Goal: Task Accomplishment & Management: Use online tool/utility

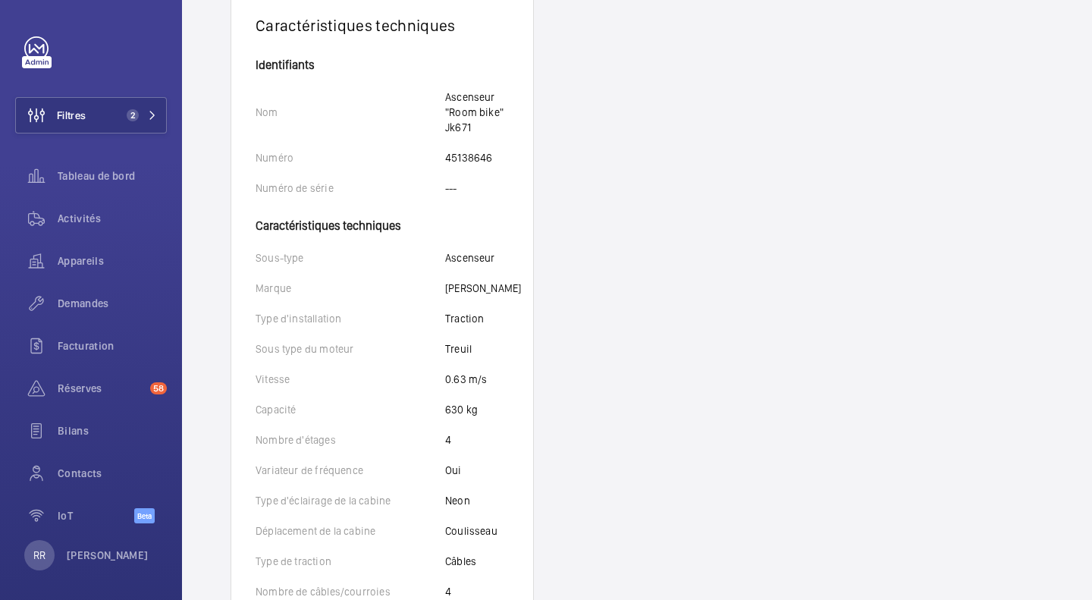
scroll to position [309, 0]
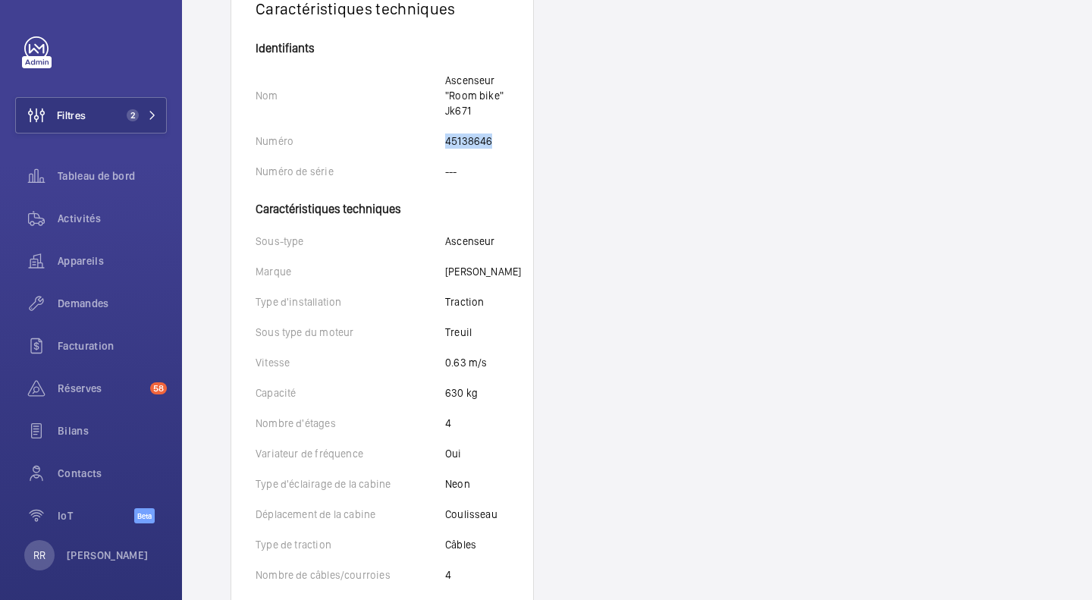
drag, startPoint x: 446, startPoint y: 146, endPoint x: 491, endPoint y: 144, distance: 44.8
click at [491, 144] on p "45138646" at bounding box center [468, 140] width 47 height 15
copy p "45138646"
click at [444, 99] on p "Nom" at bounding box center [351, 95] width 190 height 15
click at [74, 225] on span "Activités" at bounding box center [112, 218] width 109 height 15
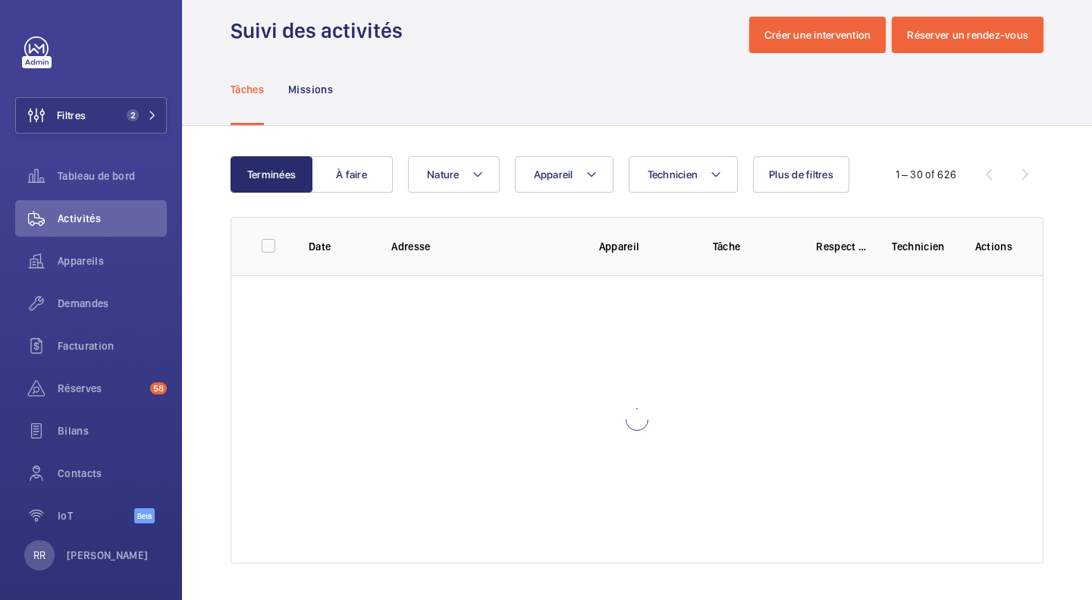
scroll to position [20, 0]
click at [99, 108] on button "Filtres 2" at bounding box center [91, 115] width 152 height 36
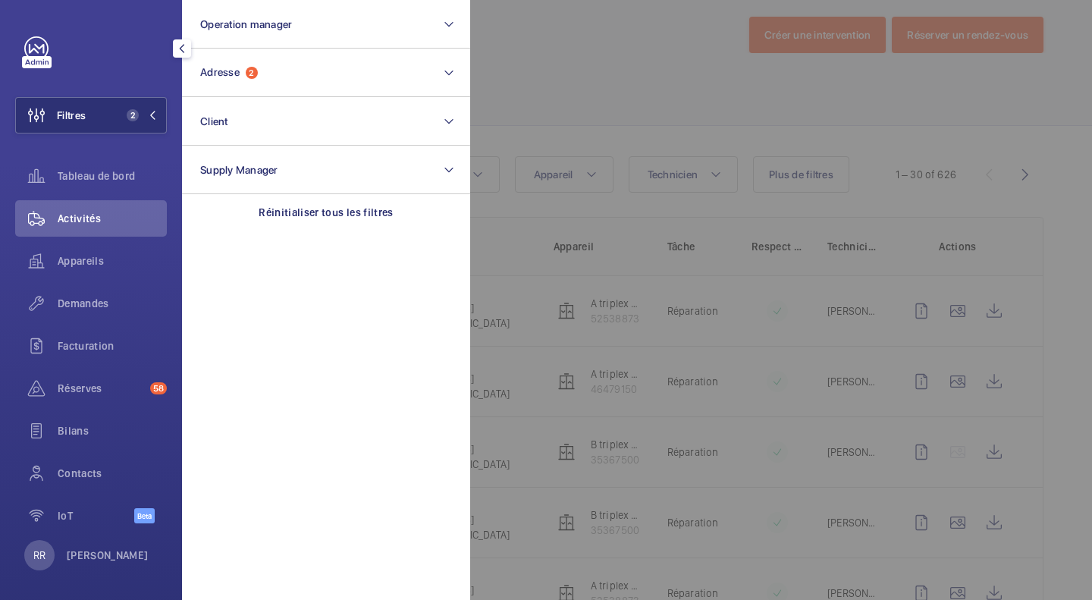
scroll to position [309, 0]
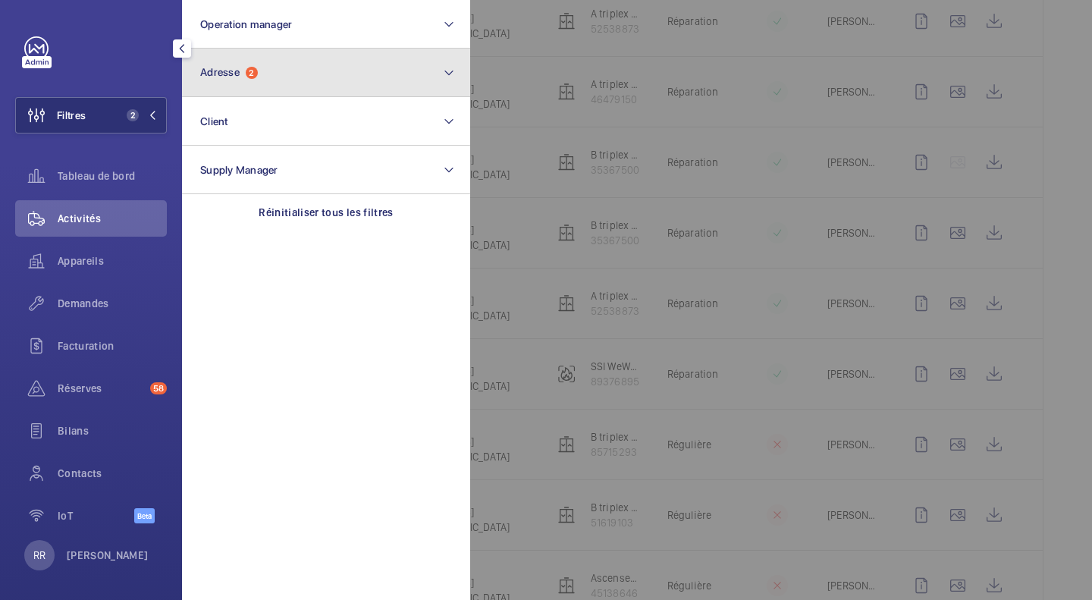
click at [200, 69] on span "Adresse" at bounding box center [219, 72] width 39 height 12
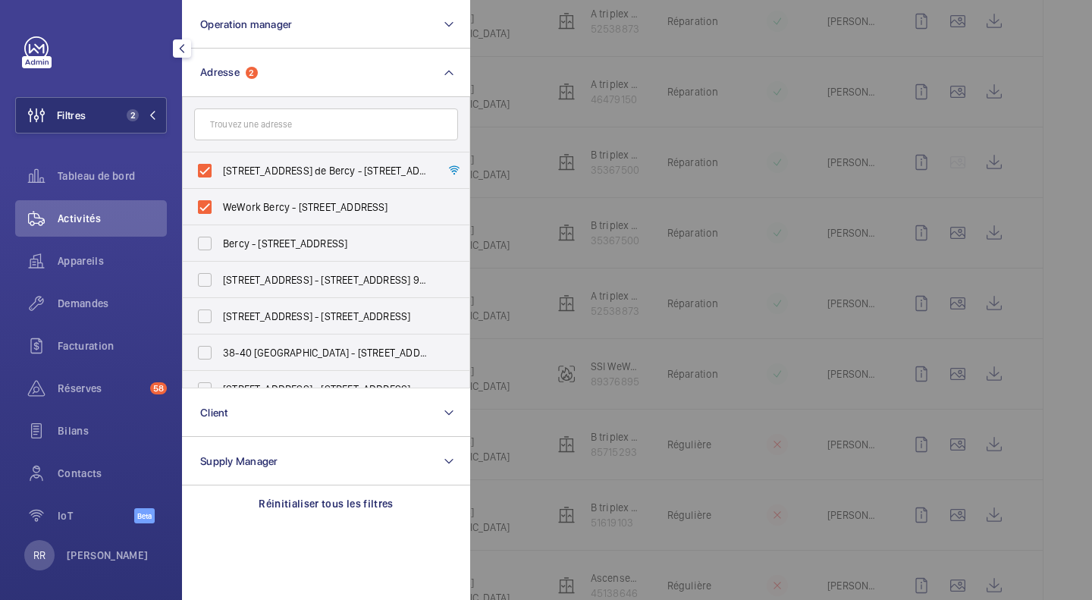
click at [105, 218] on span "Activités" at bounding box center [112, 218] width 109 height 15
click at [116, 208] on div "Activités" at bounding box center [91, 218] width 152 height 36
click at [71, 267] on span "Appareils" at bounding box center [112, 260] width 109 height 15
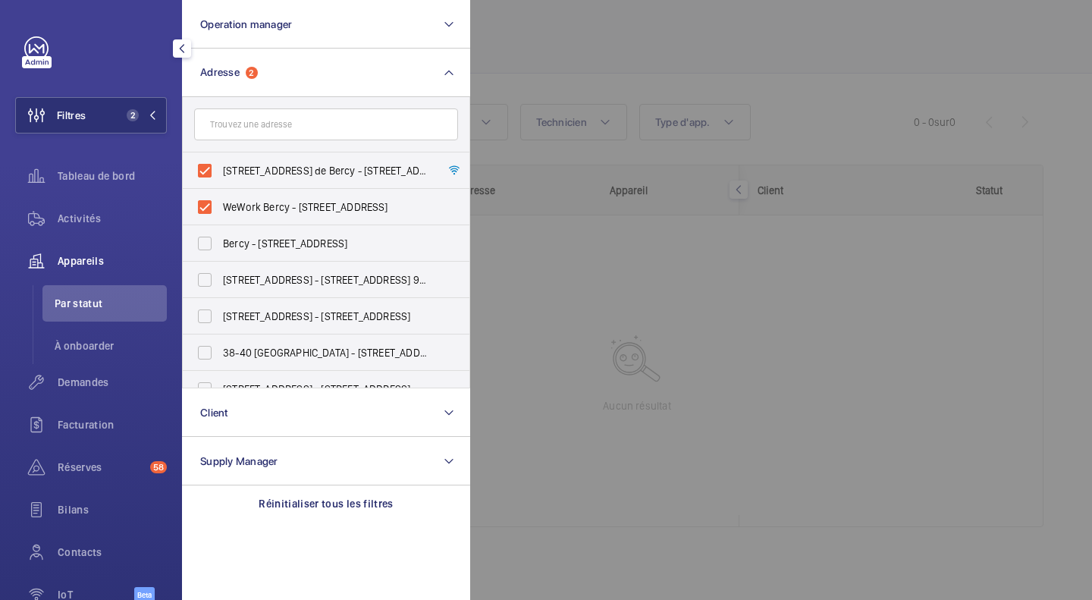
scroll to position [64, 0]
click at [86, 231] on div "Activités" at bounding box center [91, 218] width 152 height 36
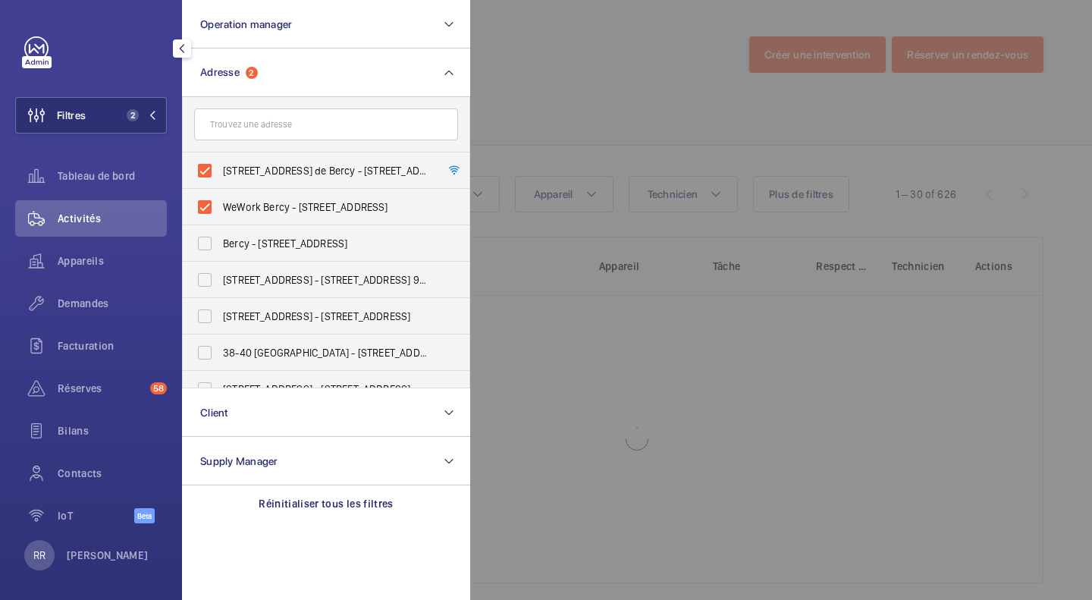
click at [647, 31] on div at bounding box center [1016, 300] width 1092 height 600
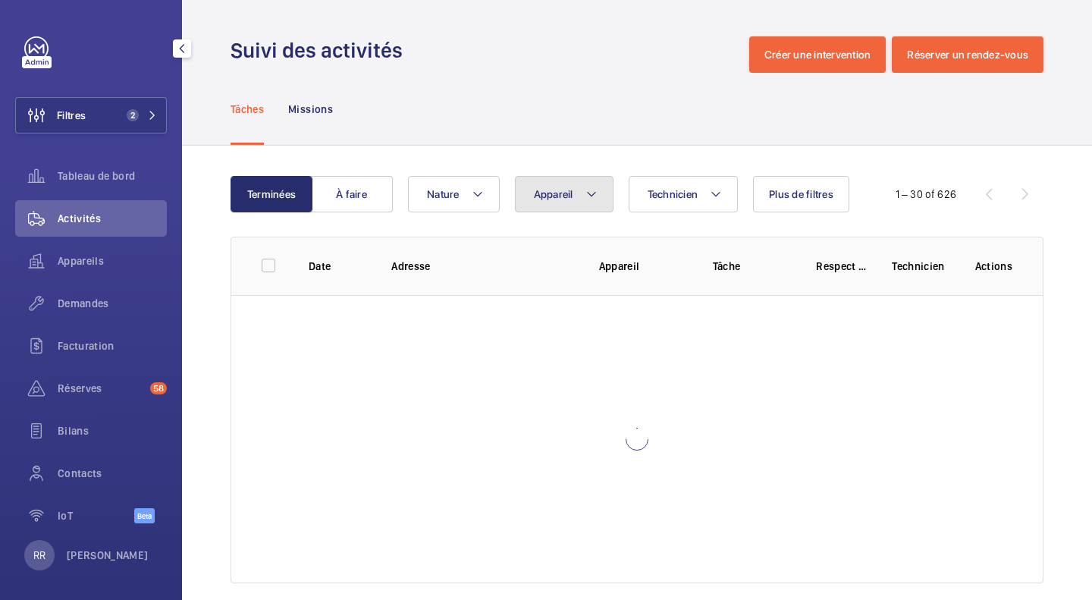
click at [595, 199] on mat-icon at bounding box center [592, 194] width 12 height 18
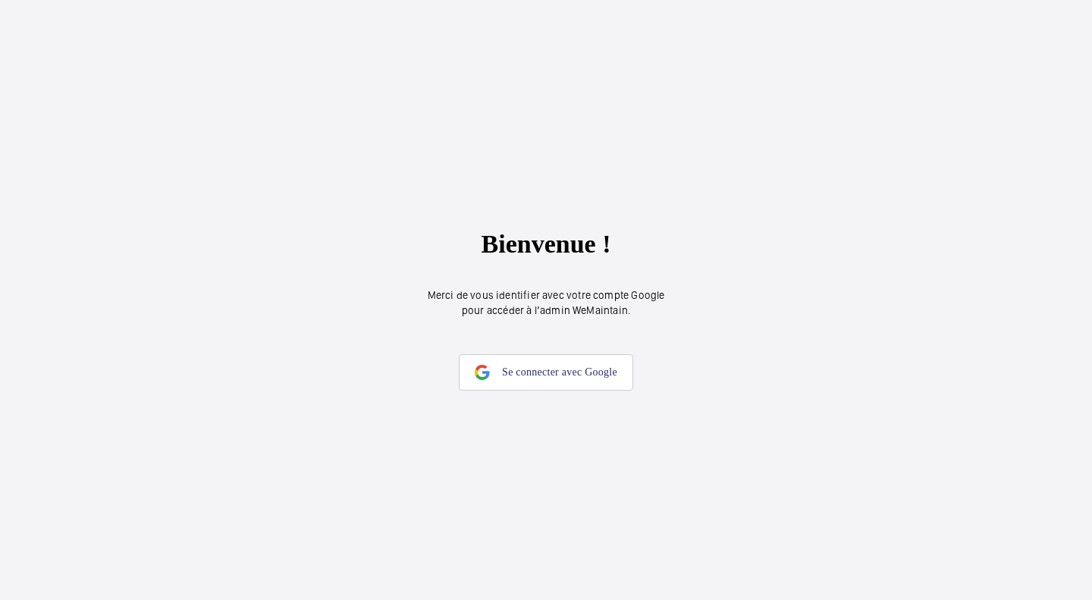
click at [574, 365] on link "Se connecter avec Google" at bounding box center [546, 372] width 174 height 36
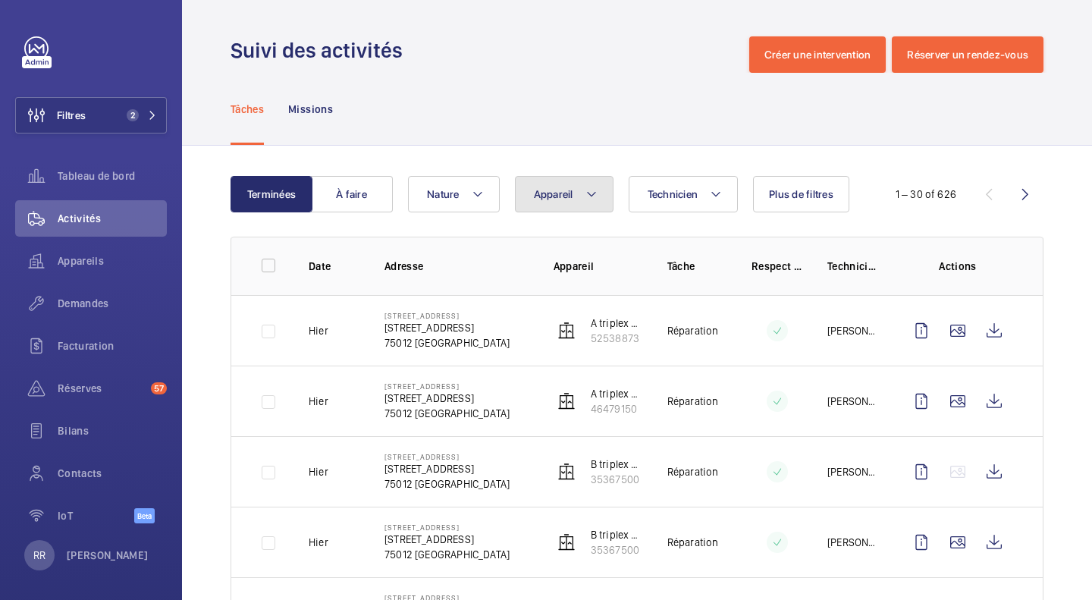
click at [554, 190] on span "Appareil" at bounding box center [553, 194] width 39 height 12
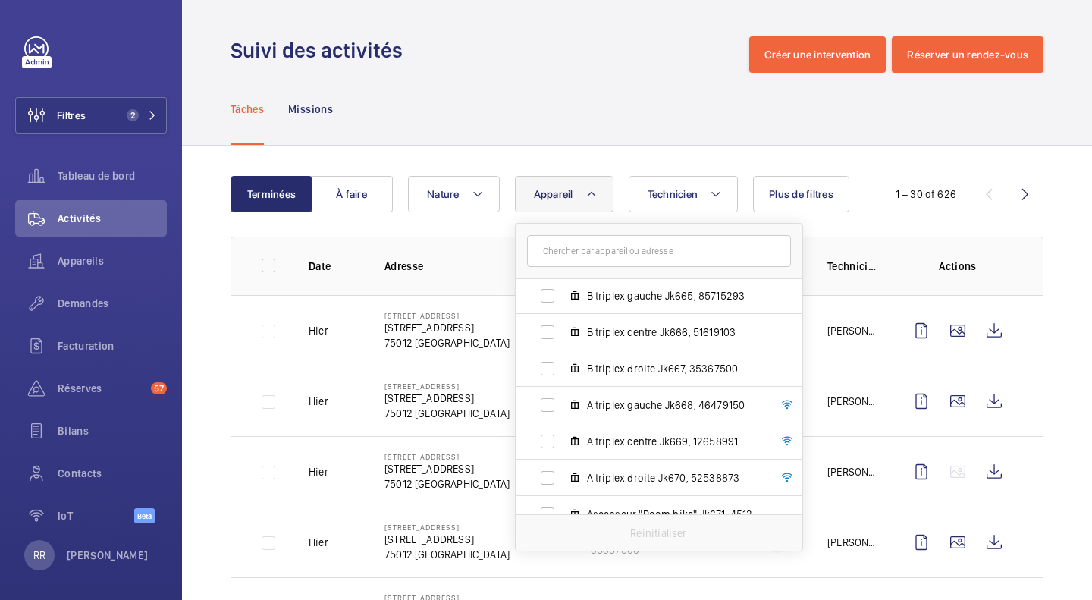
scroll to position [129, 0]
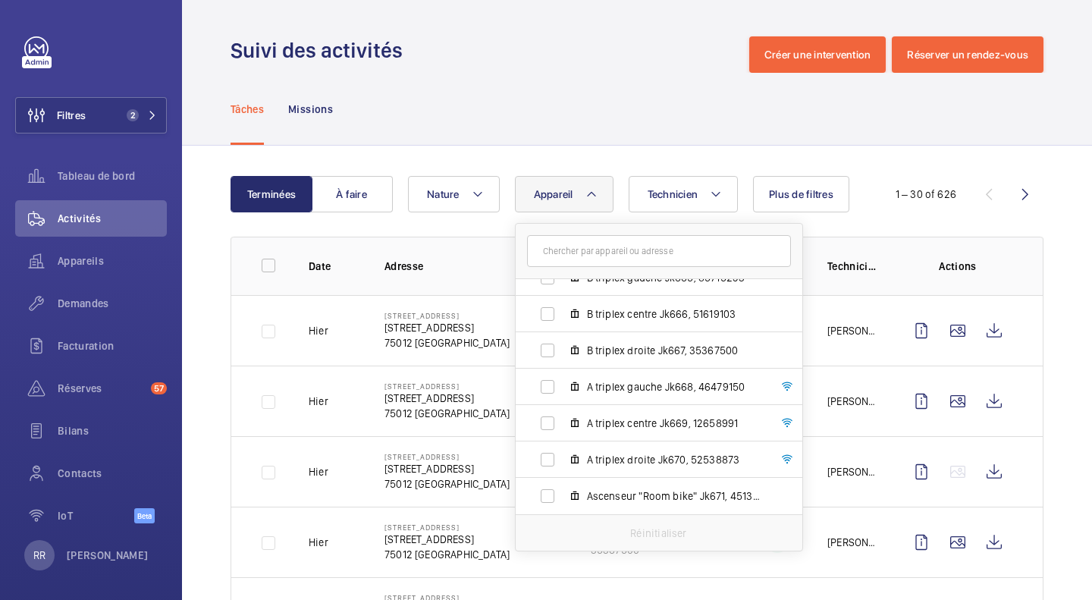
click at [547, 501] on label "Ascenseur "Room bike" Jk671, 45138646" at bounding box center [647, 496] width 262 height 36
click at [547, 501] on input "Ascenseur "Room bike" Jk671, 45138646" at bounding box center [547, 496] width 30 height 30
checkbox input "true"
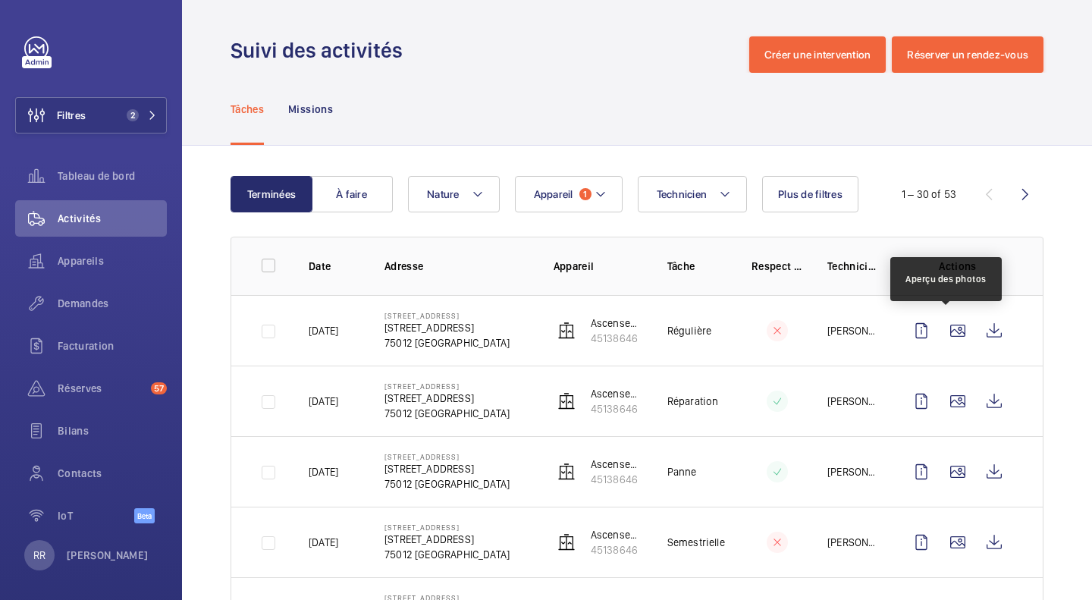
click at [946, 338] on wm-front-icon-button at bounding box center [958, 330] width 36 height 36
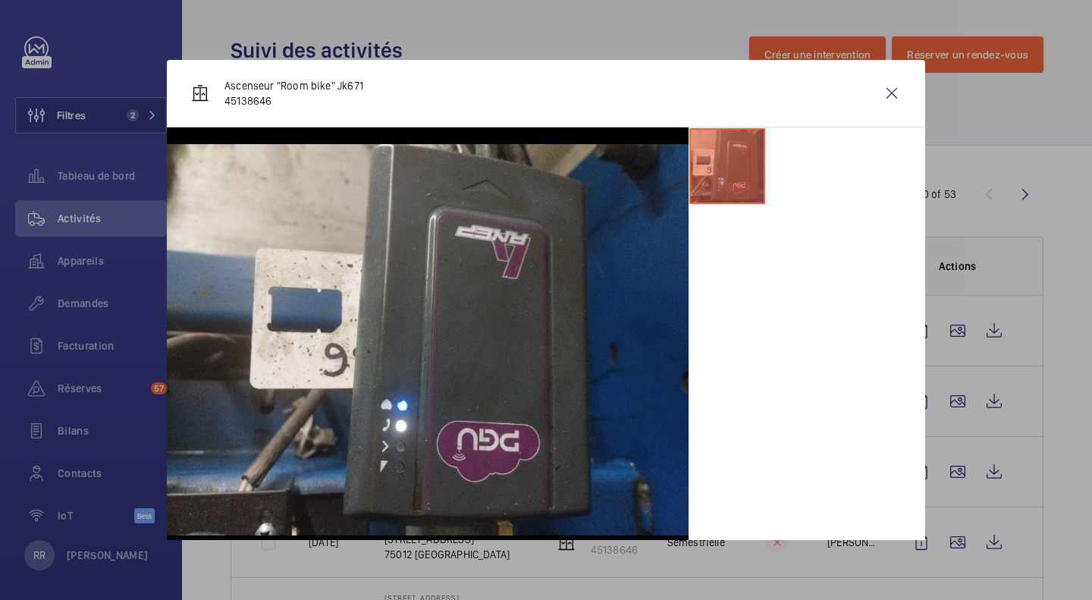
click at [945, 405] on div at bounding box center [546, 300] width 1092 height 600
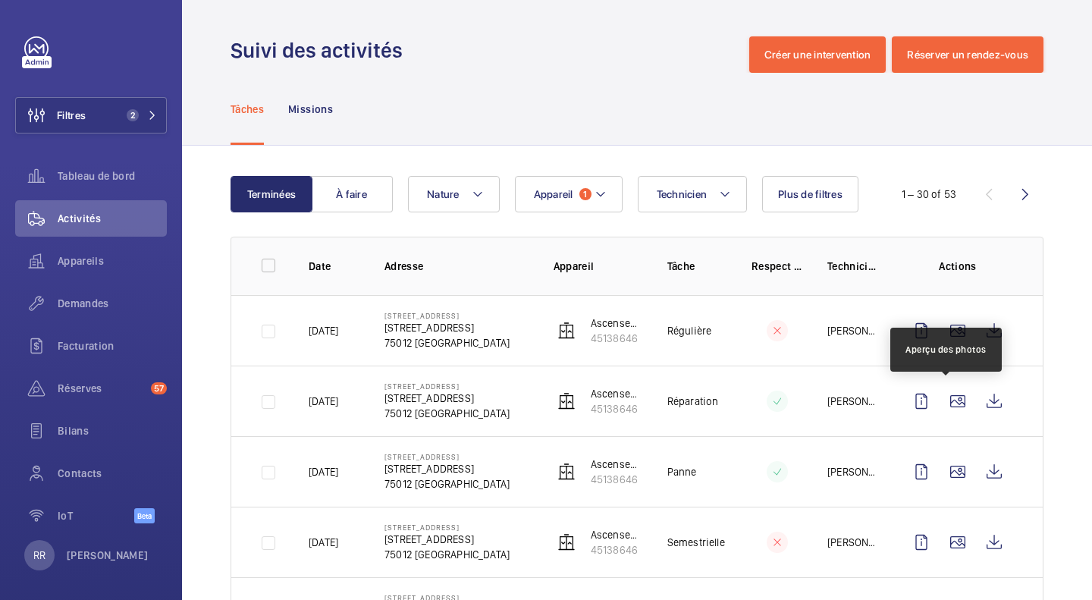
click at [945, 405] on wm-front-icon-button at bounding box center [958, 401] width 36 height 36
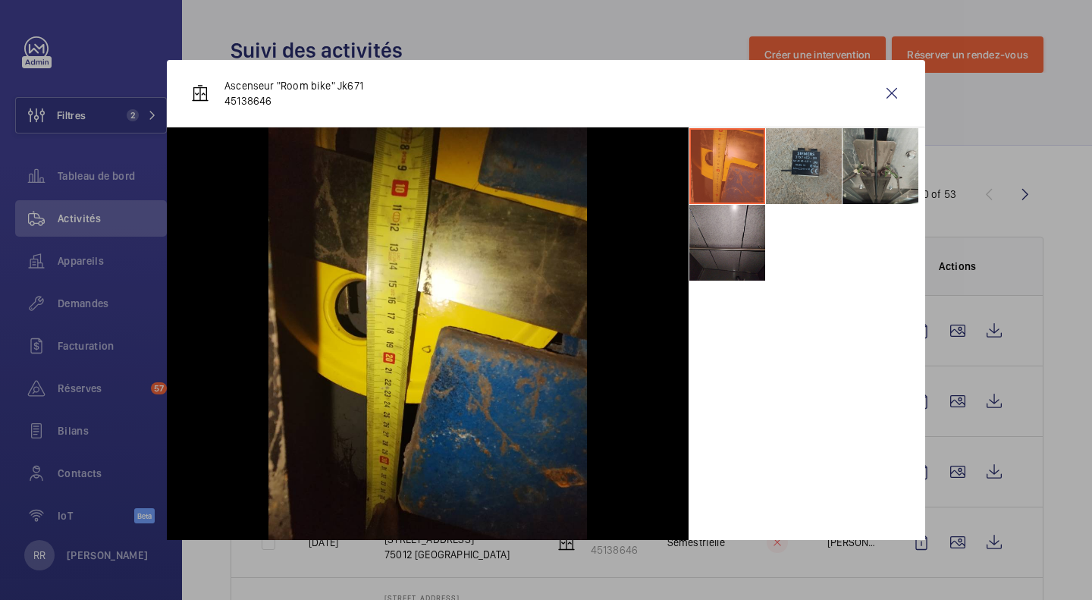
click at [1091, 443] on div at bounding box center [546, 300] width 1092 height 600
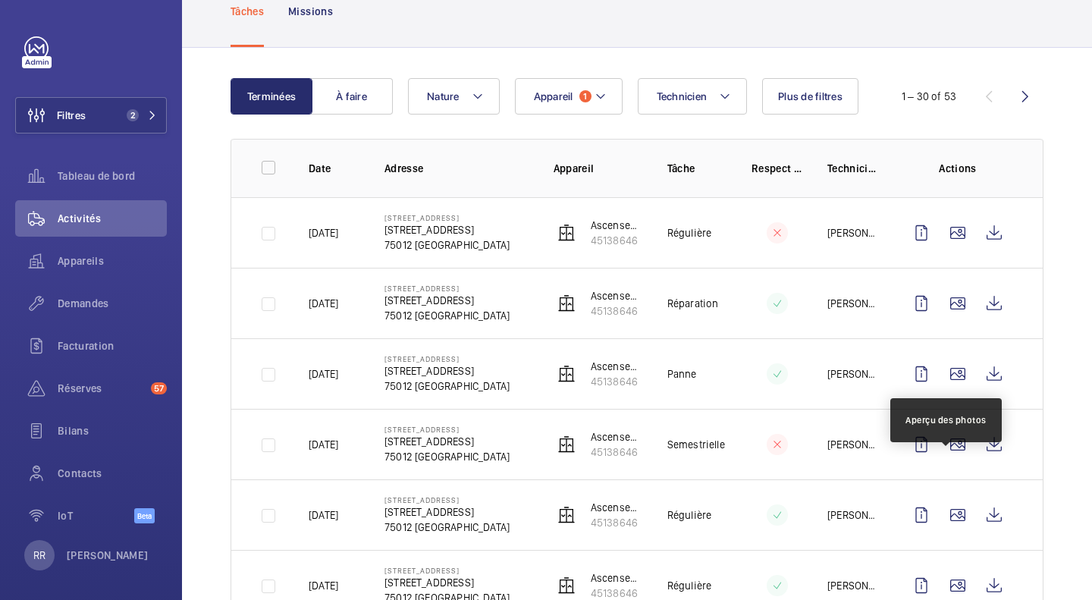
scroll to position [106, 0]
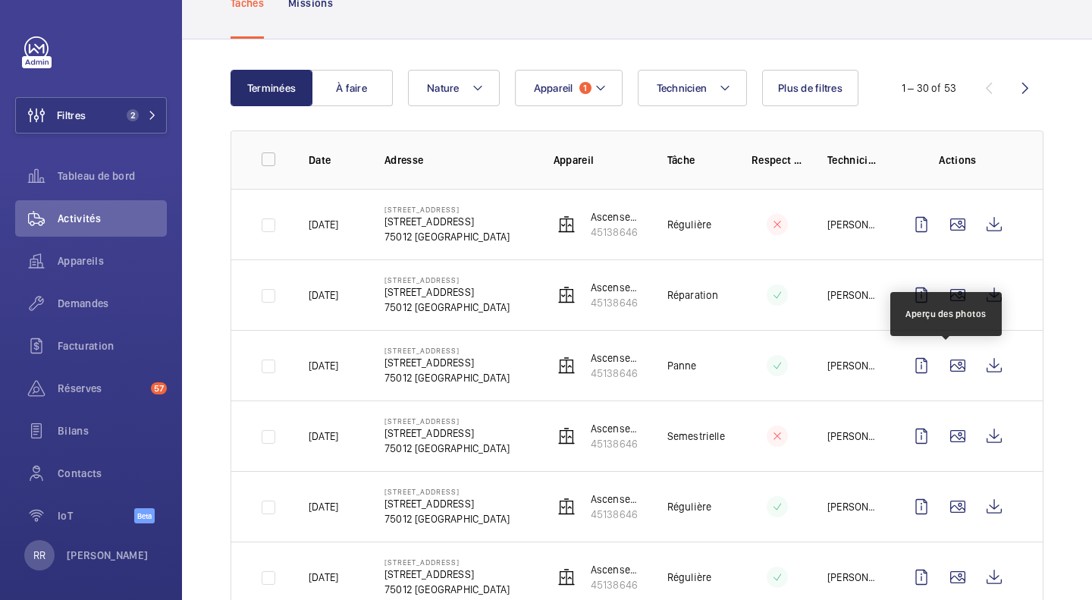
click at [945, 369] on wm-front-icon-button at bounding box center [958, 365] width 36 height 36
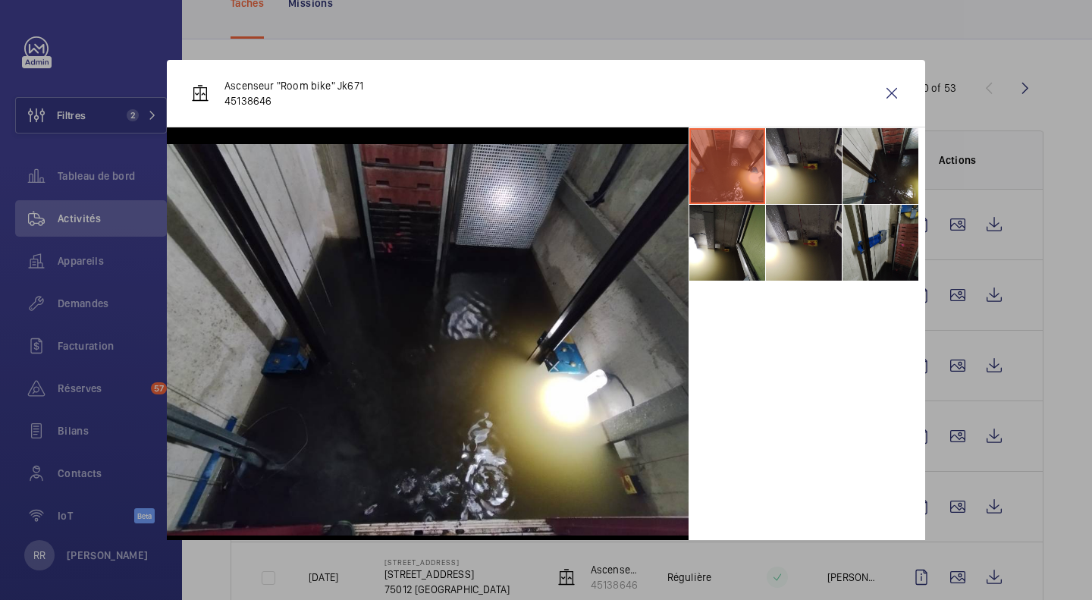
click at [1082, 460] on div at bounding box center [546, 300] width 1092 height 600
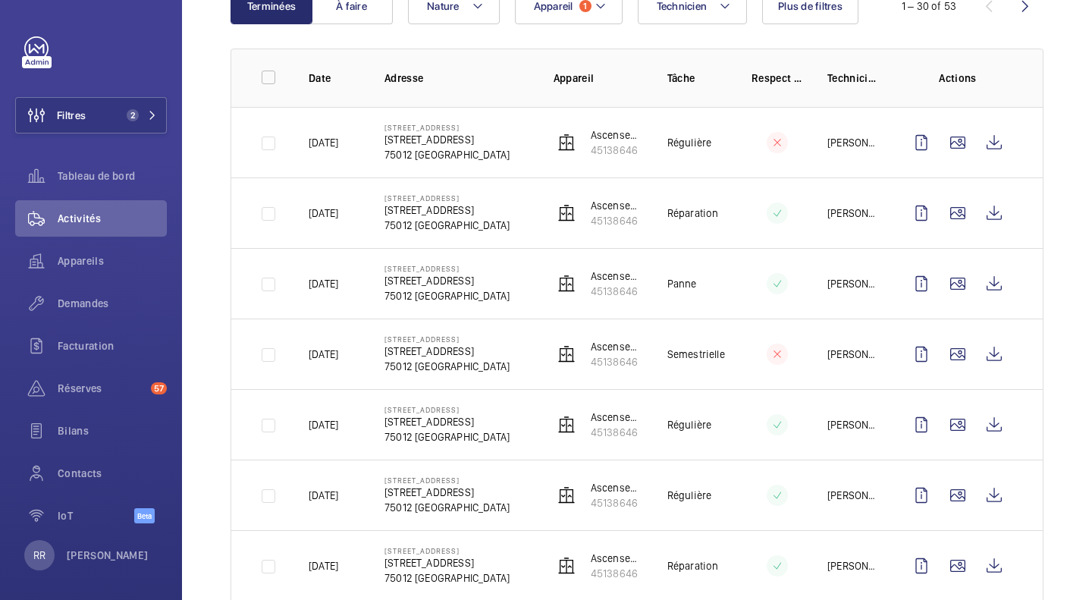
scroll to position [189, 0]
click at [951, 427] on wm-front-icon-button at bounding box center [958, 424] width 36 height 36
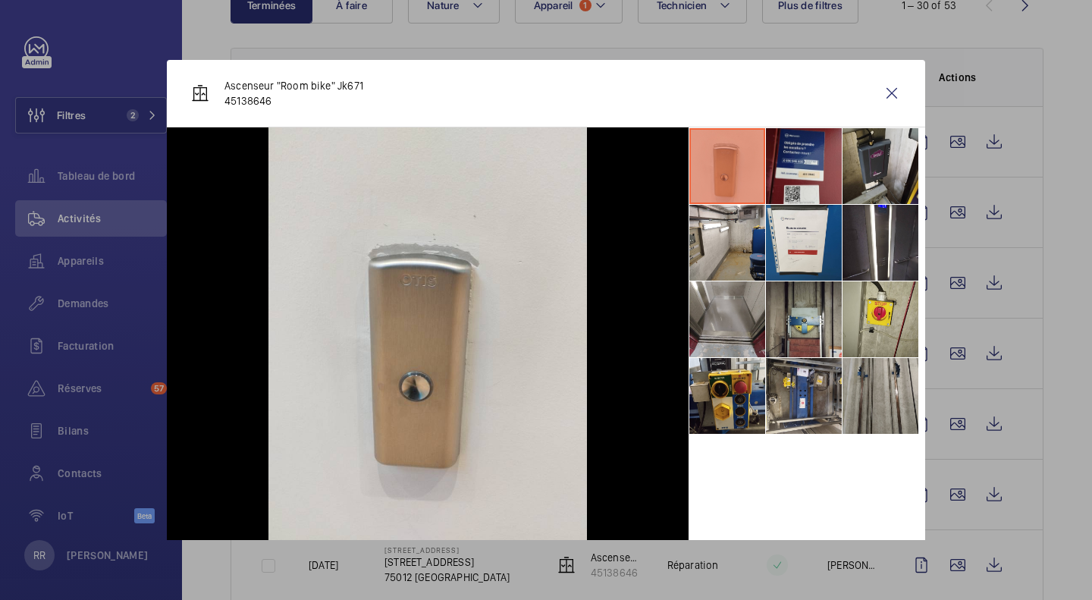
click at [719, 243] on li at bounding box center [727, 243] width 76 height 76
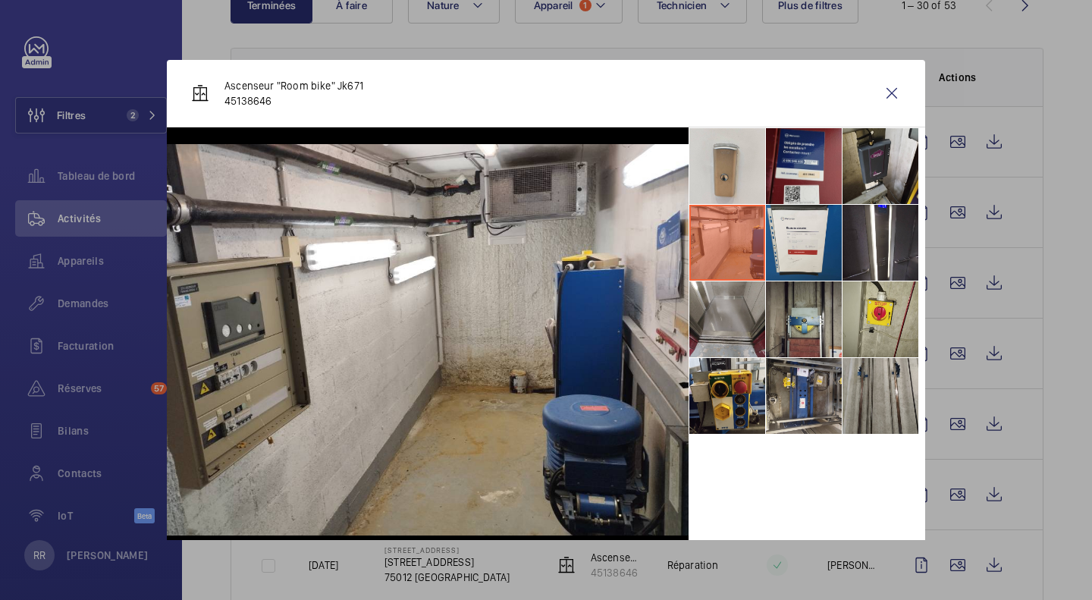
click at [794, 385] on li at bounding box center [804, 396] width 76 height 76
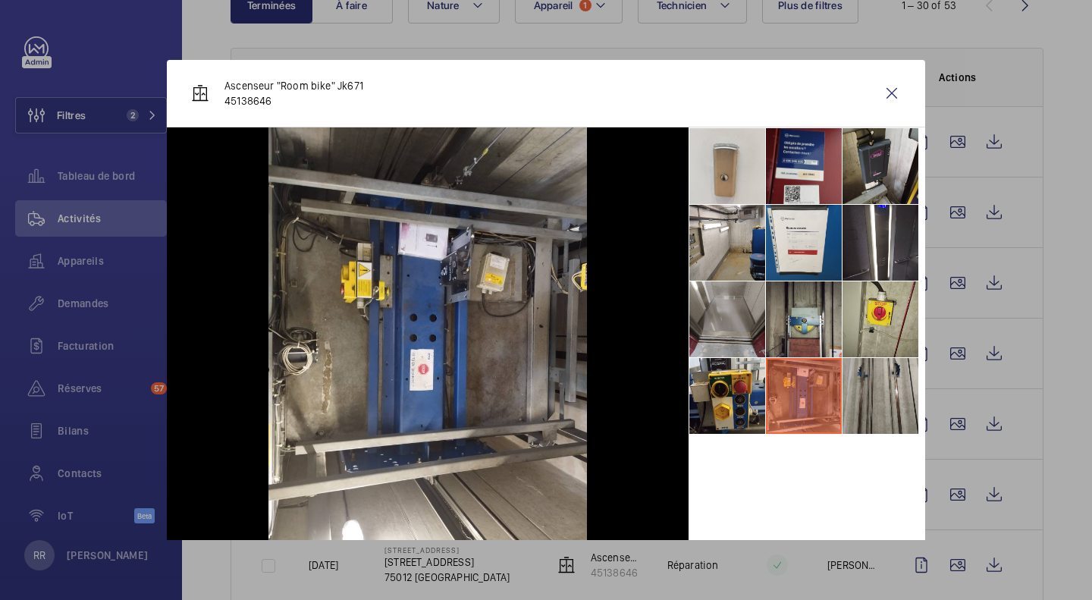
click at [882, 95] on wm-front-icon-button at bounding box center [892, 93] width 36 height 36
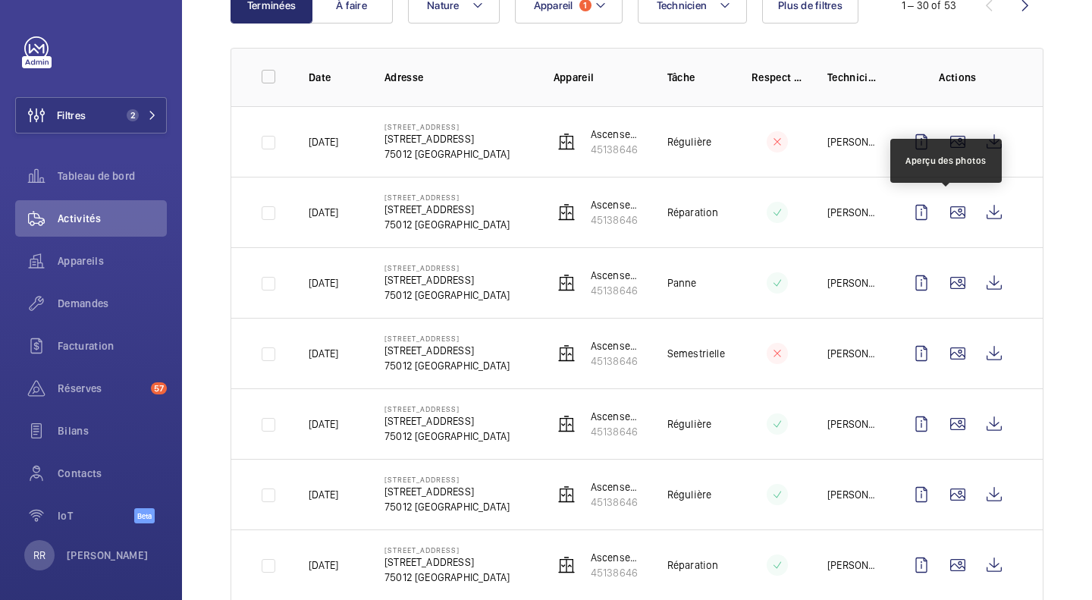
click at [952, 208] on wm-front-icon-button at bounding box center [958, 212] width 36 height 36
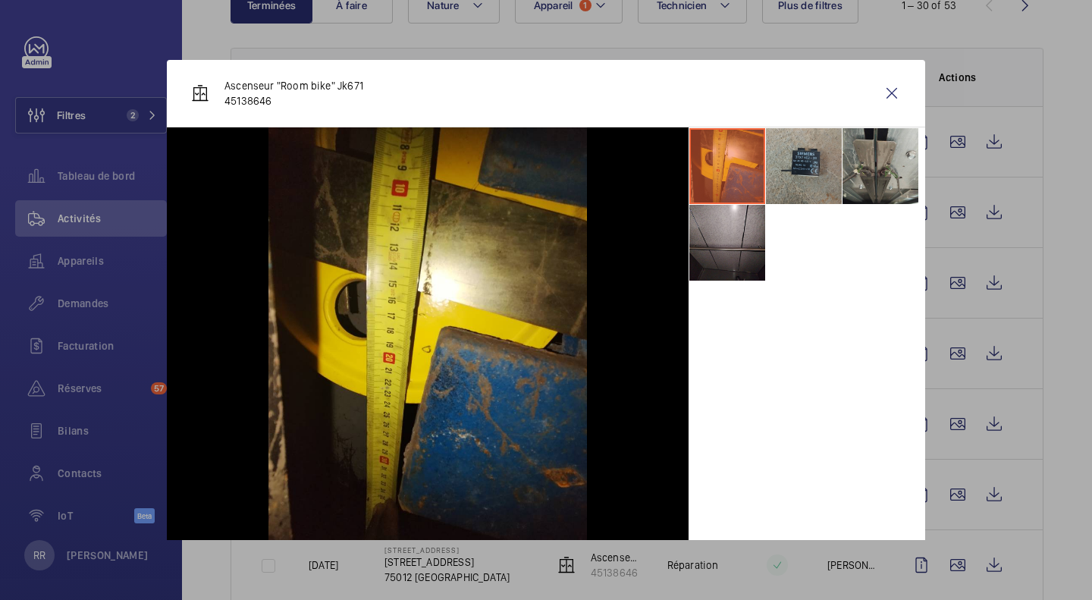
click at [791, 173] on li at bounding box center [804, 166] width 76 height 76
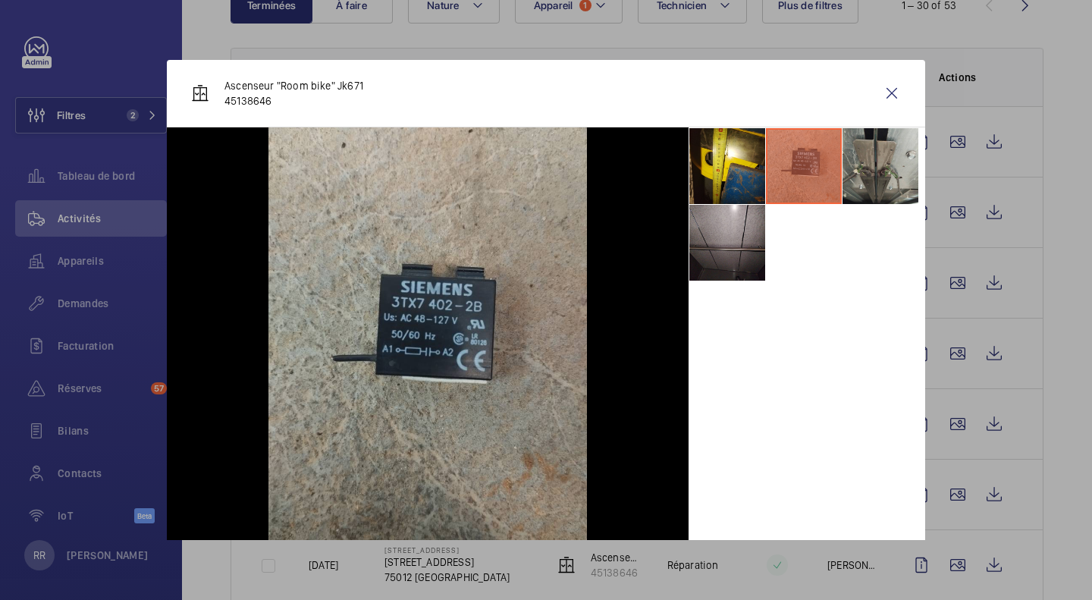
click at [1002, 247] on div at bounding box center [546, 300] width 1092 height 600
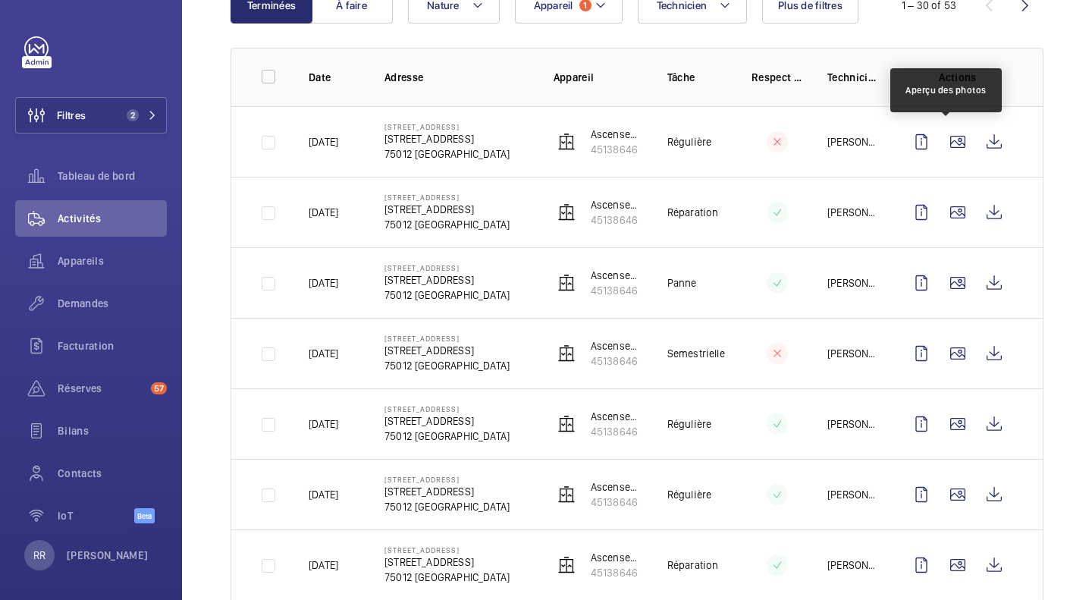
click at [948, 145] on wm-front-icon-button at bounding box center [958, 142] width 36 height 36
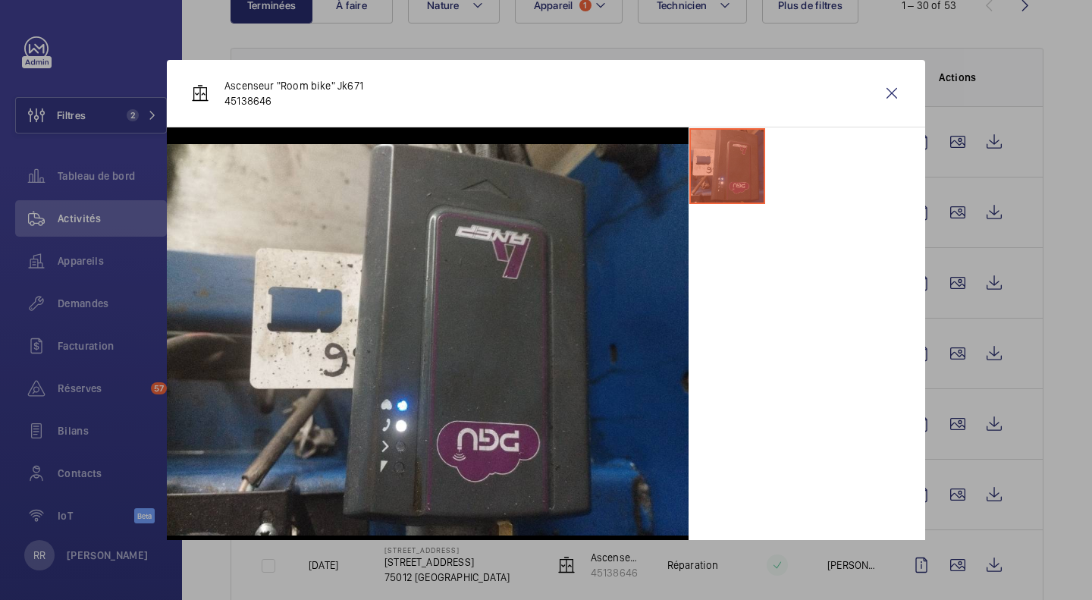
click at [948, 285] on div at bounding box center [546, 300] width 1092 height 600
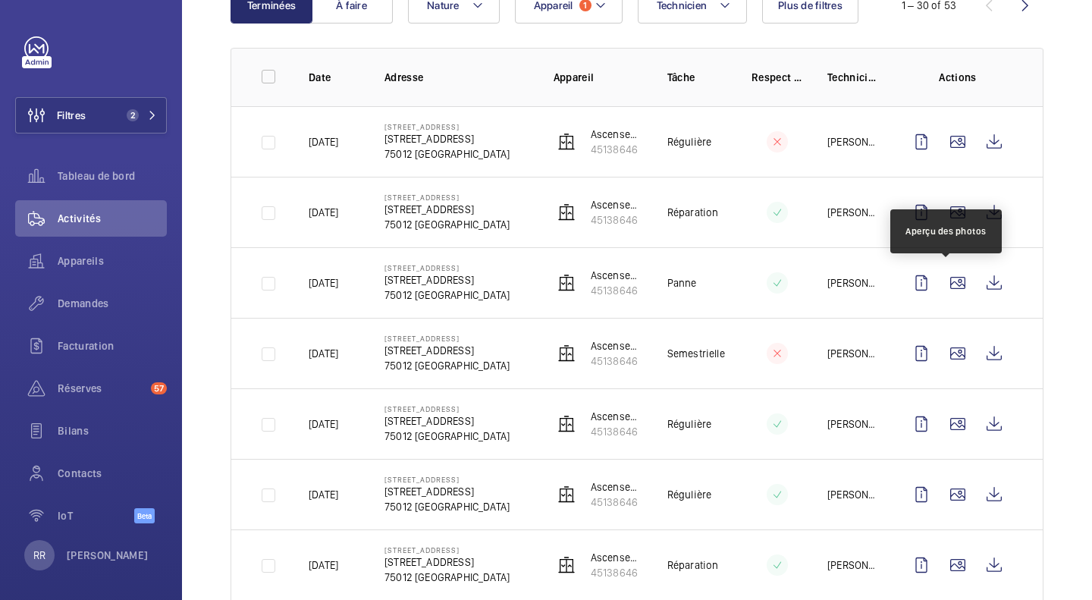
click at [948, 285] on wm-front-icon-button at bounding box center [958, 283] width 36 height 36
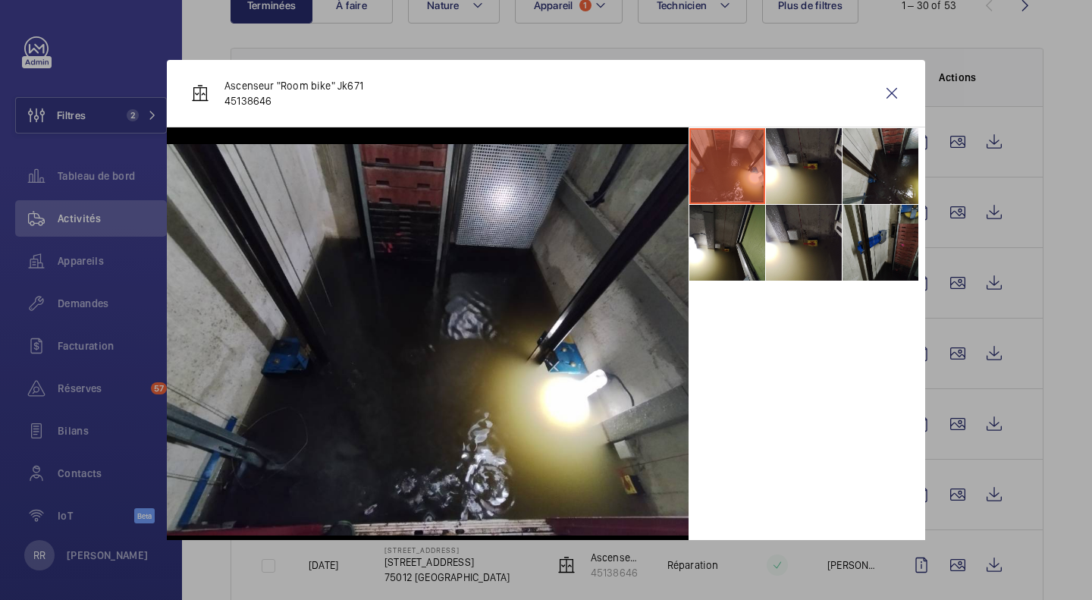
click at [884, 97] on wm-front-icon-button at bounding box center [892, 93] width 36 height 36
